Goal: Obtain resource: Download file/media

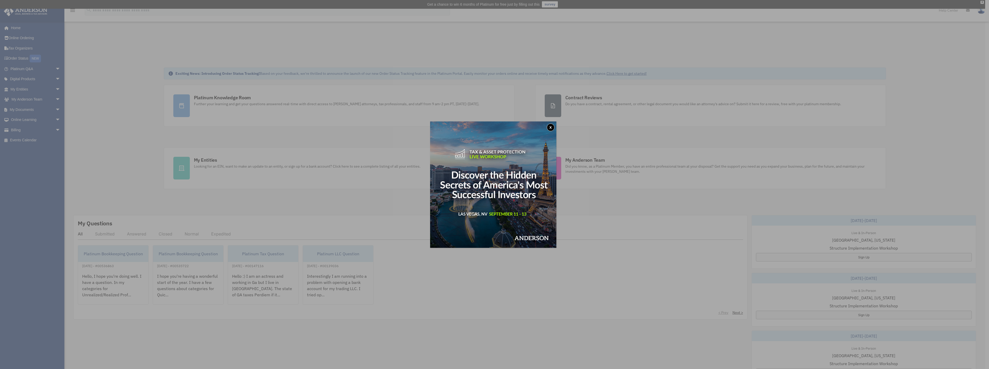
click at [554, 128] on button "x" at bounding box center [551, 127] width 8 height 8
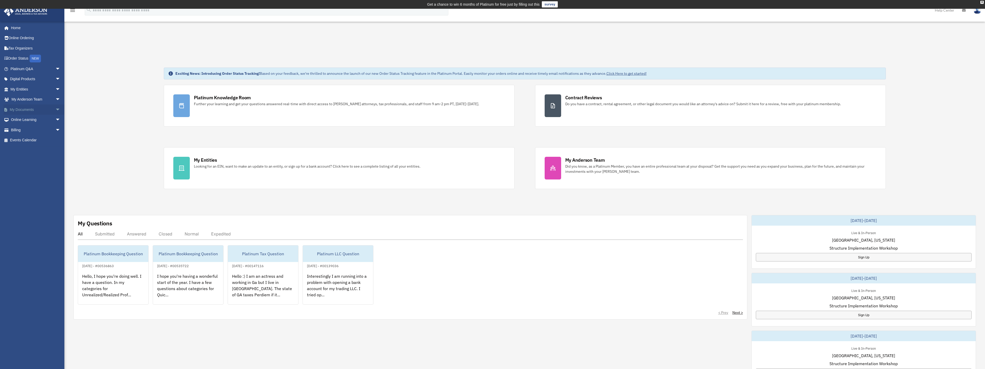
click at [55, 107] on span "arrow_drop_down" at bounding box center [60, 109] width 10 height 11
click at [32, 120] on link "Box" at bounding box center [37, 120] width 61 height 10
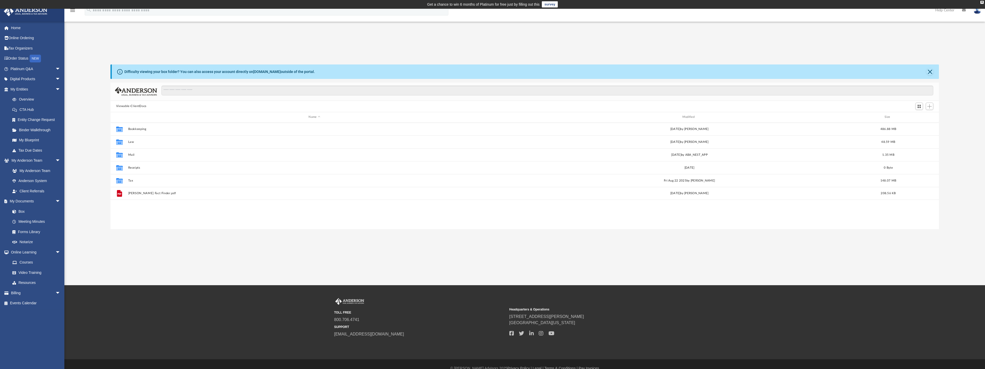
scroll to position [113, 825]
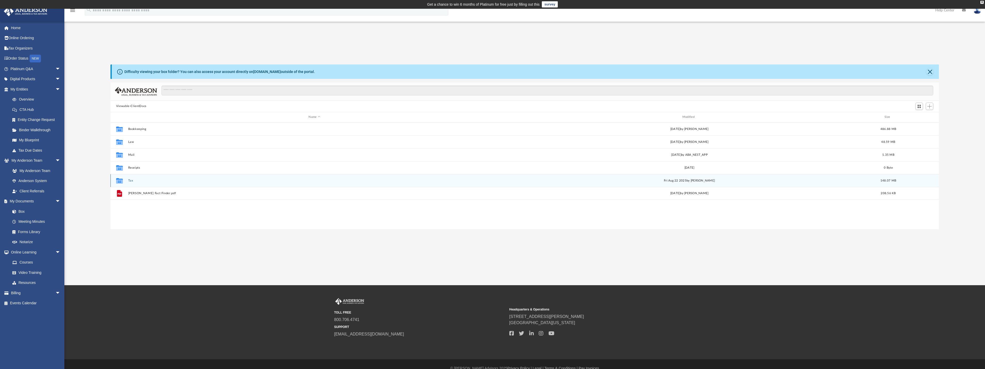
click at [123, 181] on icon "Collaborated Folder" at bounding box center [119, 180] width 8 height 8
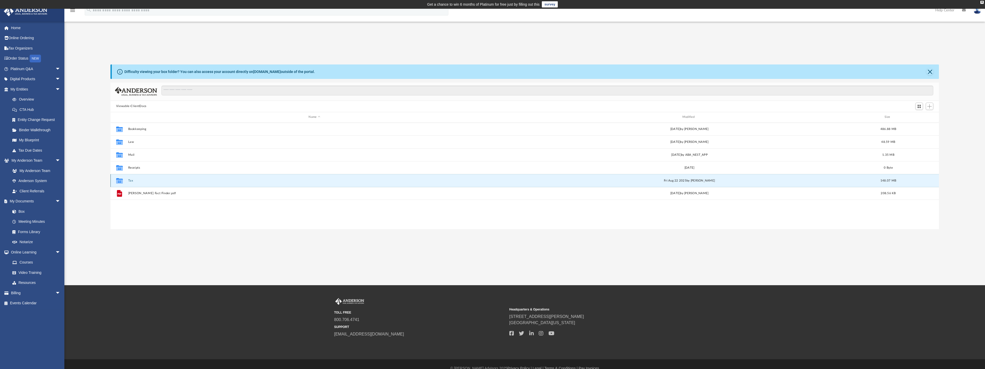
click at [116, 183] on icon "Collaborated Folder" at bounding box center [119, 180] width 8 height 8
click at [119, 182] on icon "grid" at bounding box center [119, 180] width 7 height 5
click at [129, 180] on button "Tax" at bounding box center [314, 180] width 373 height 3
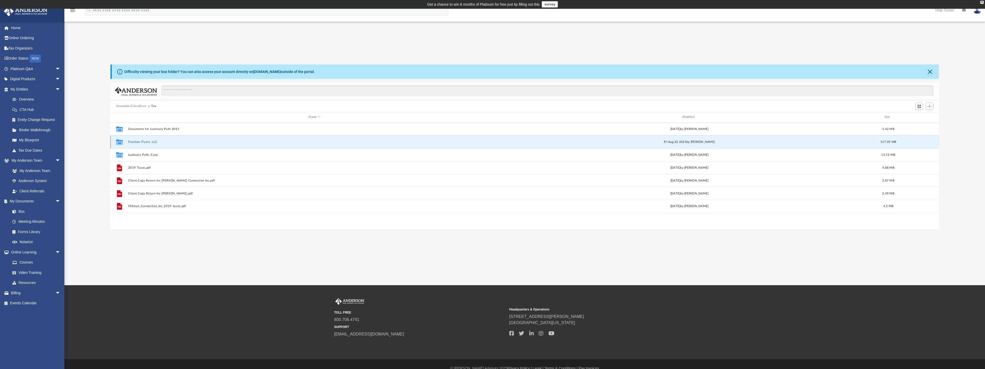
click at [148, 143] on button "Freedom Flyers, LLC" at bounding box center [314, 141] width 373 height 3
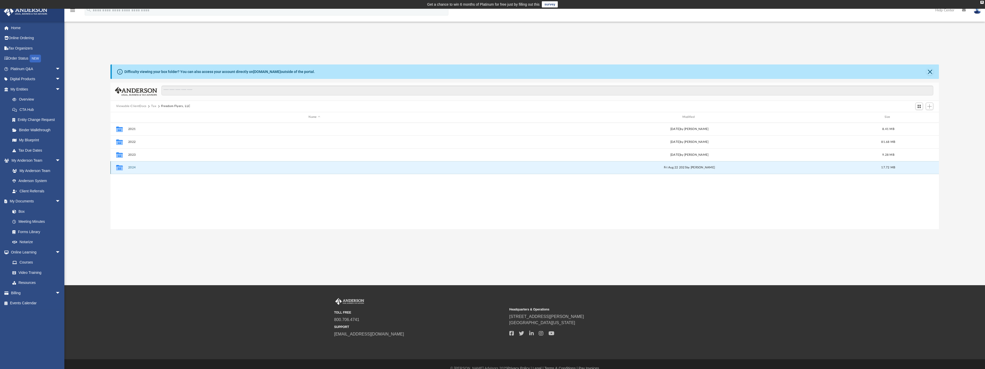
click at [132, 168] on button "2024" at bounding box center [314, 167] width 373 height 3
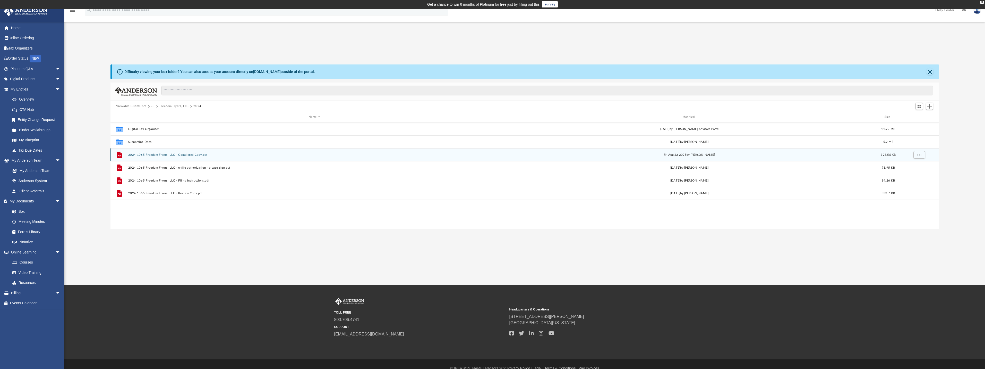
click at [187, 153] on div "File 2024 1065 Freedom Flyers, LLC - Completed Copy.pdf [DATE] by [PERSON_NAME]…" at bounding box center [525, 154] width 829 height 13
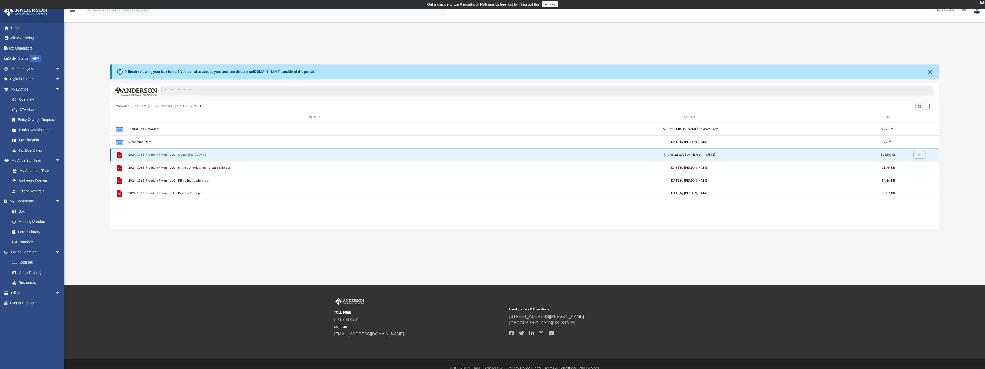
click at [187, 156] on button "2024 1065 Freedom Flyers, LLC - Completed Copy.pdf" at bounding box center [314, 154] width 373 height 3
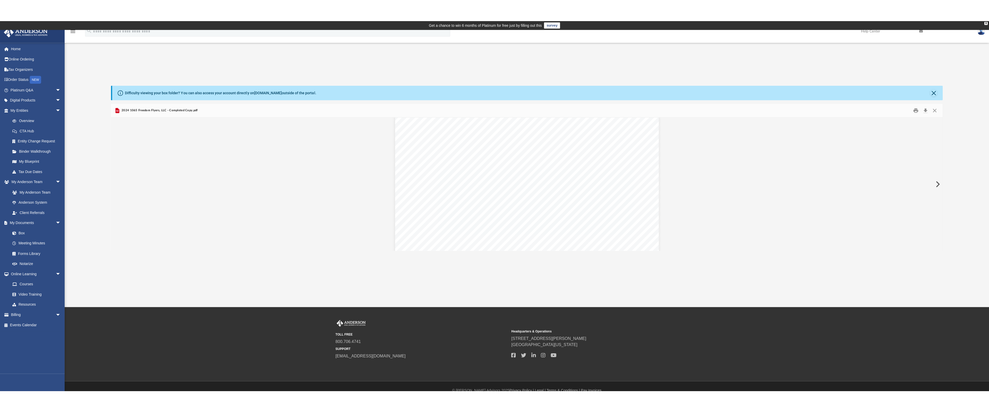
scroll to position [515, 0]
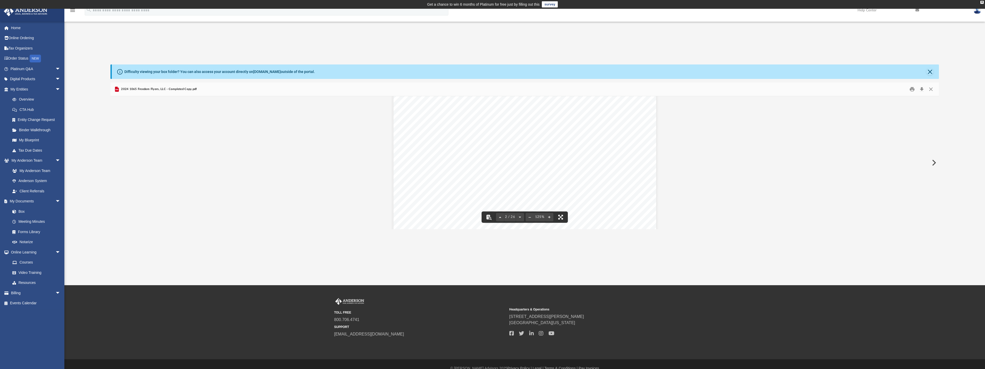
click at [561, 216] on button "File preview" at bounding box center [560, 216] width 11 height 11
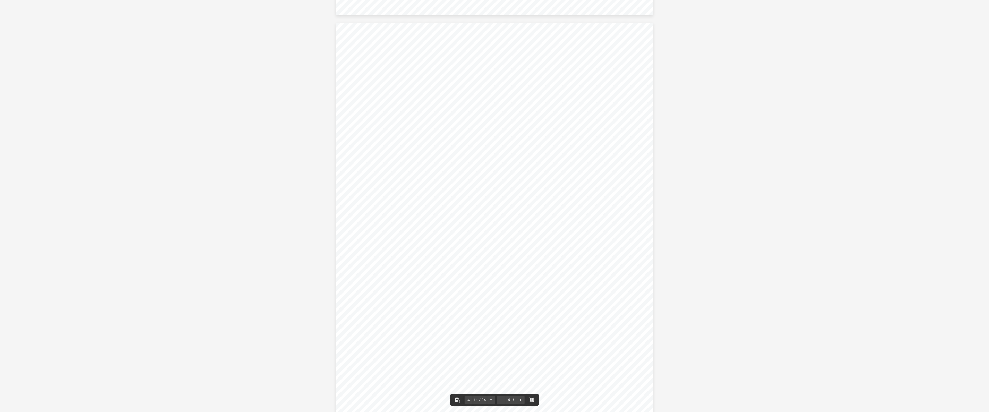
scroll to position [3330, 0]
drag, startPoint x: 606, startPoint y: 162, endPoint x: 630, endPoint y: 165, distance: 24.1
click at [630, 165] on div "For calendar year 2024, or tax year beginning ending Net rental real estate inc…" at bounding box center [495, 203] width 318 height 411
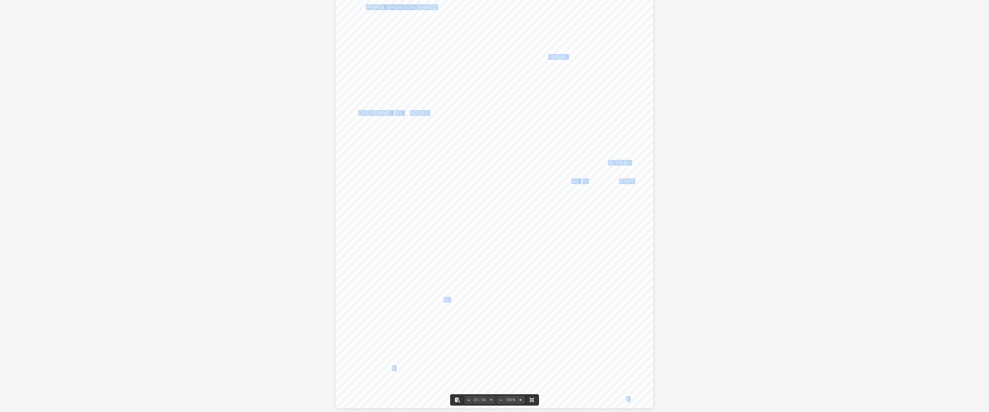
click at [625, 165] on span "3,719." at bounding box center [619, 162] width 22 height 5
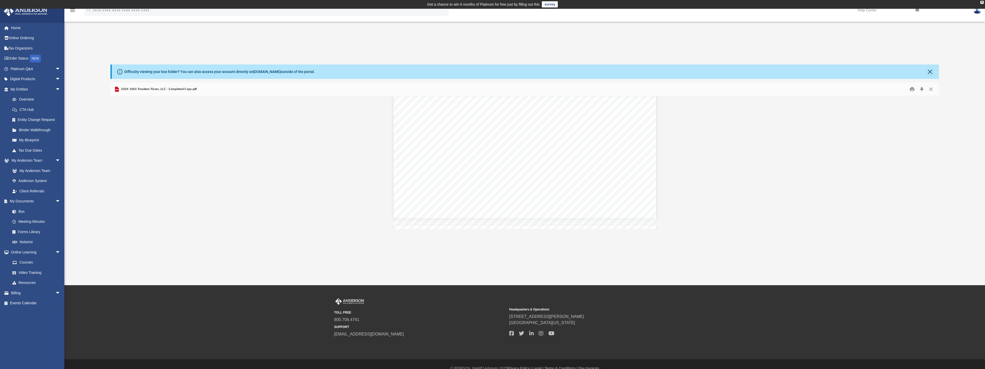
scroll to position [6530, 0]
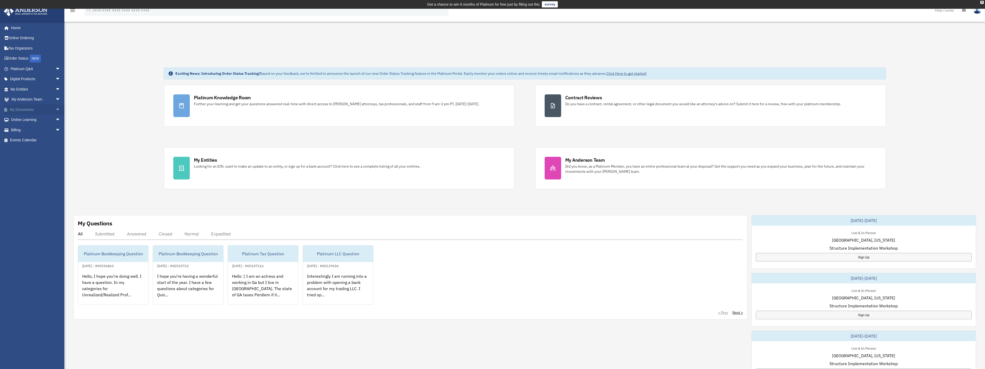
click at [31, 108] on link "My Documents arrow_drop_down" at bounding box center [36, 109] width 65 height 10
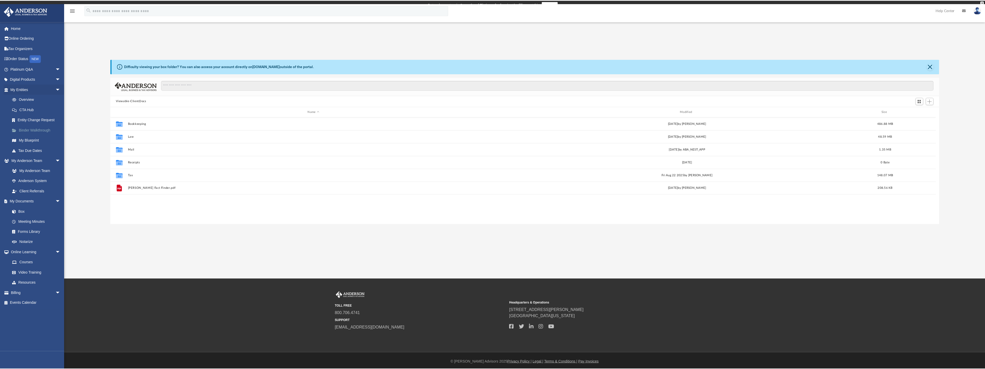
scroll to position [113, 825]
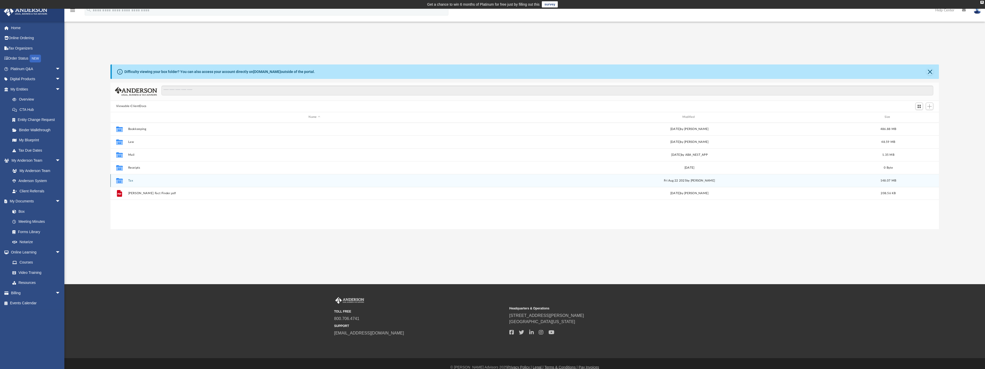
click at [126, 179] on div "Collaborated Folder Tax [DATE] by [PERSON_NAME] 148.07 MB" at bounding box center [525, 180] width 829 height 13
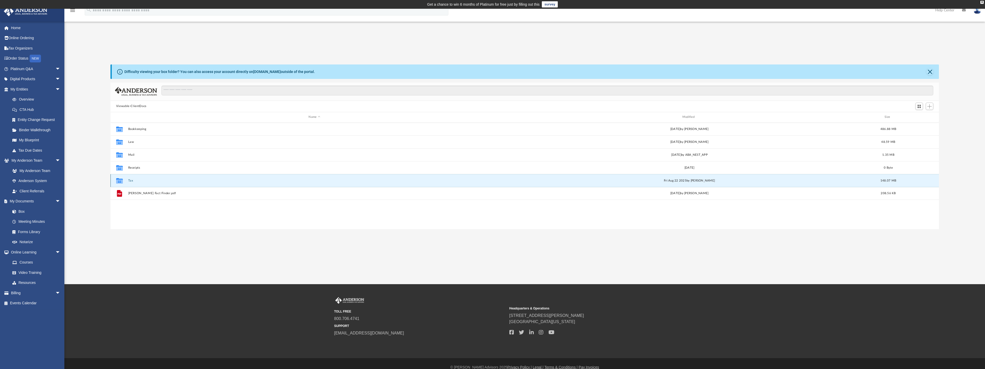
click at [121, 179] on icon "grid" at bounding box center [119, 180] width 7 height 5
click at [130, 182] on button "Tax" at bounding box center [314, 180] width 373 height 3
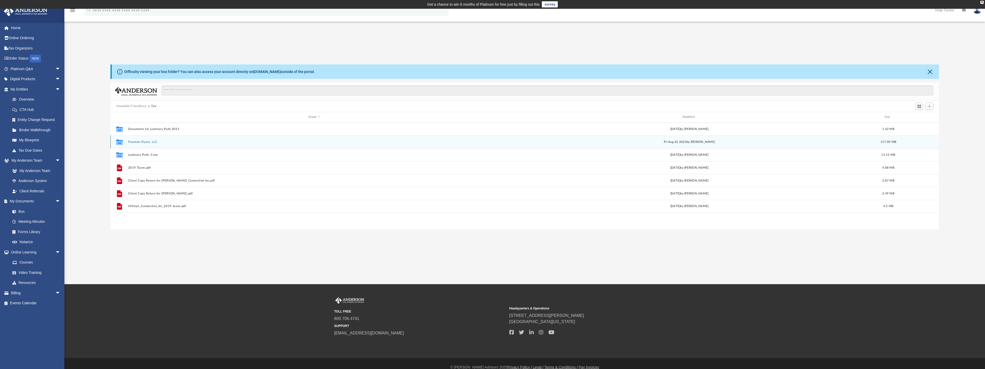
click at [149, 140] on button "Freedom Flyers, LLC" at bounding box center [314, 141] width 373 height 3
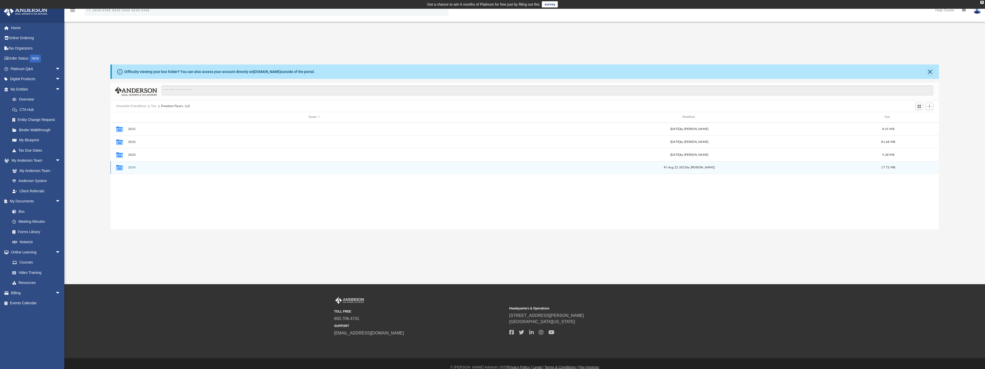
click at [135, 164] on div "Collaborated Folder 2024 [DATE] by [PERSON_NAME] 17.72 MB" at bounding box center [525, 167] width 829 height 13
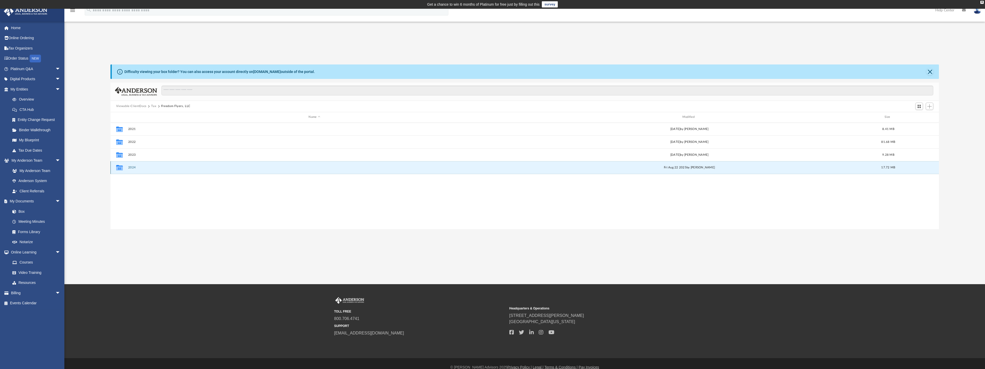
click at [134, 166] on button "2024" at bounding box center [314, 167] width 373 height 3
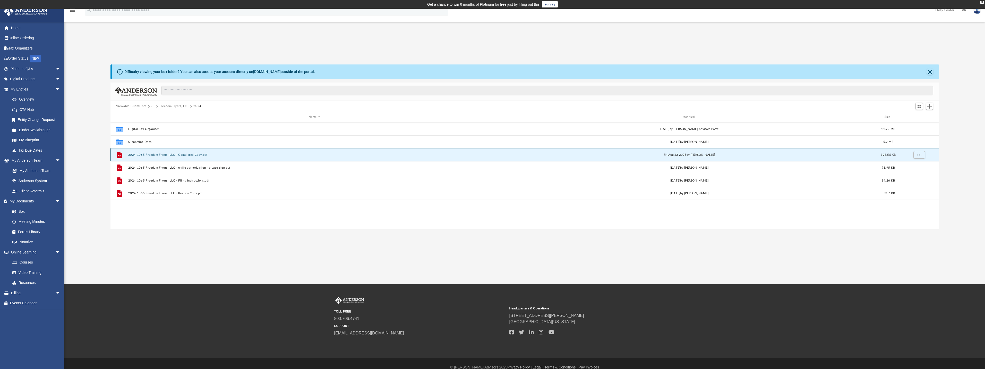
click at [147, 155] on button "2024 1065 Freedom Flyers, LLC - Completed Copy.pdf" at bounding box center [314, 154] width 373 height 3
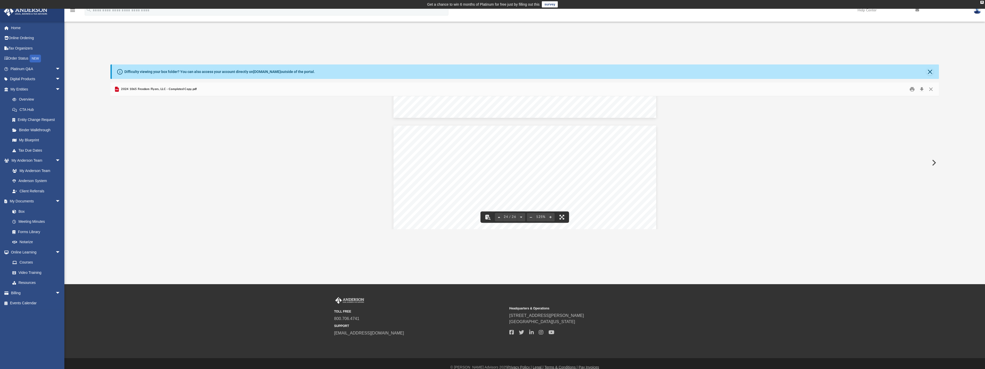
scroll to position [7896, 0]
click at [931, 73] on button "Close" at bounding box center [930, 71] width 7 height 7
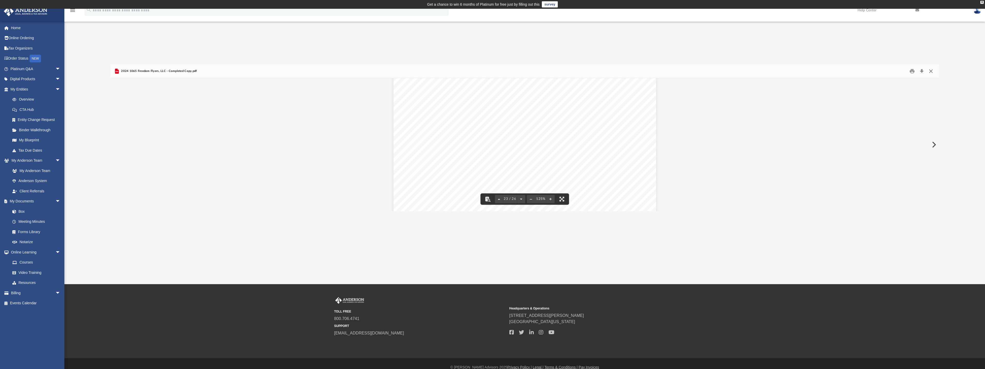
click at [929, 70] on button "Close" at bounding box center [931, 71] width 9 height 8
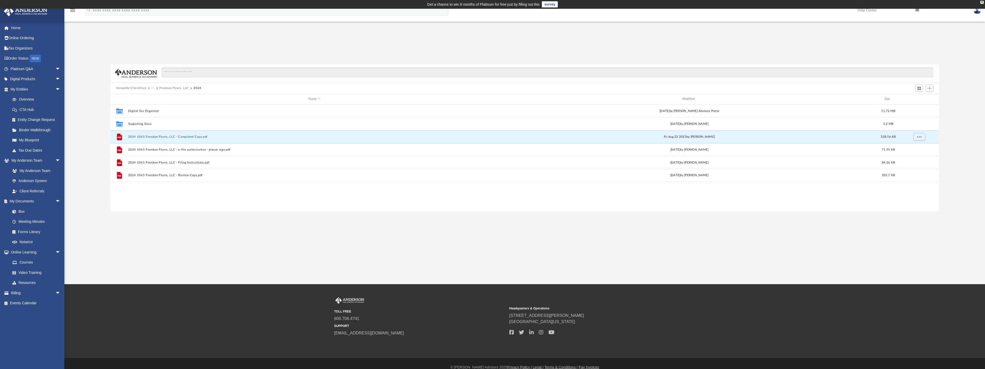
click at [177, 89] on button "Freedom Flyers, LLC" at bounding box center [173, 88] width 29 height 5
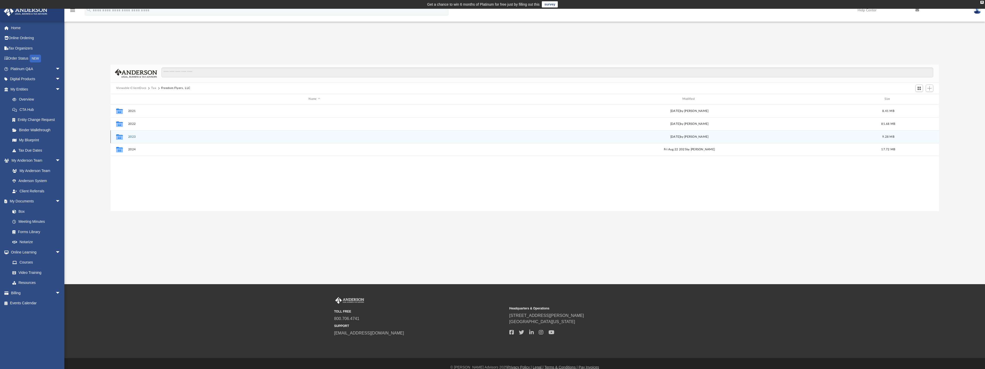
click at [118, 138] on icon "grid" at bounding box center [119, 137] width 7 height 4
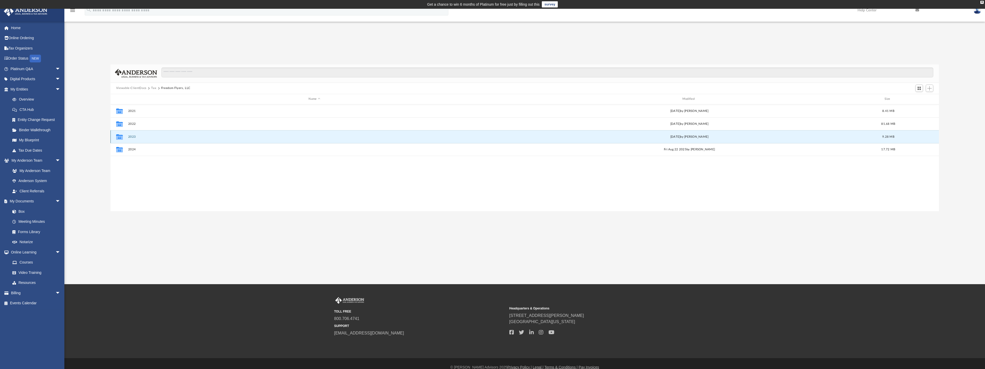
click at [122, 136] on icon "grid" at bounding box center [119, 137] width 7 height 4
click at [132, 137] on button "2023" at bounding box center [314, 136] width 373 height 3
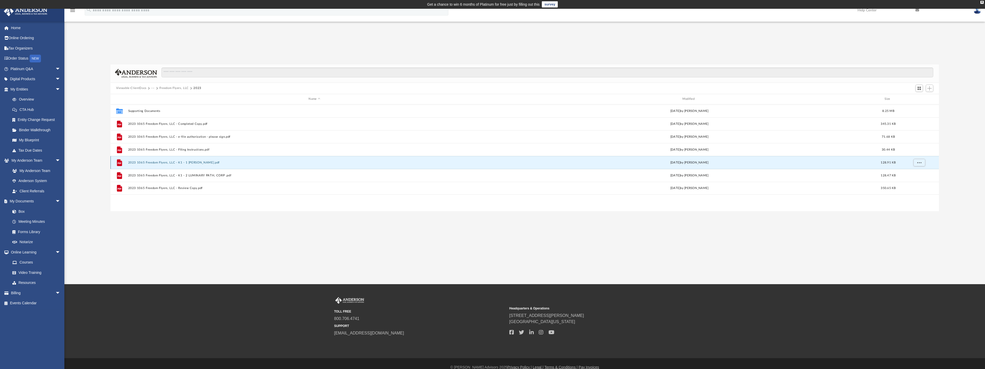
click at [157, 163] on button "2023 1065 Freedom Flyers, LLC - K1 - 1 [PERSON_NAME].pdf" at bounding box center [314, 161] width 373 height 3
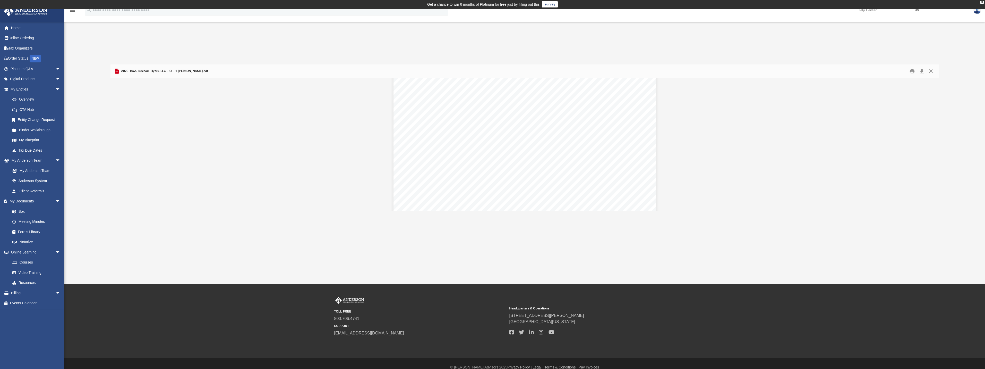
scroll to position [1954, 0]
click at [932, 71] on button "Close" at bounding box center [931, 71] width 9 height 8
